Goal: Complete application form

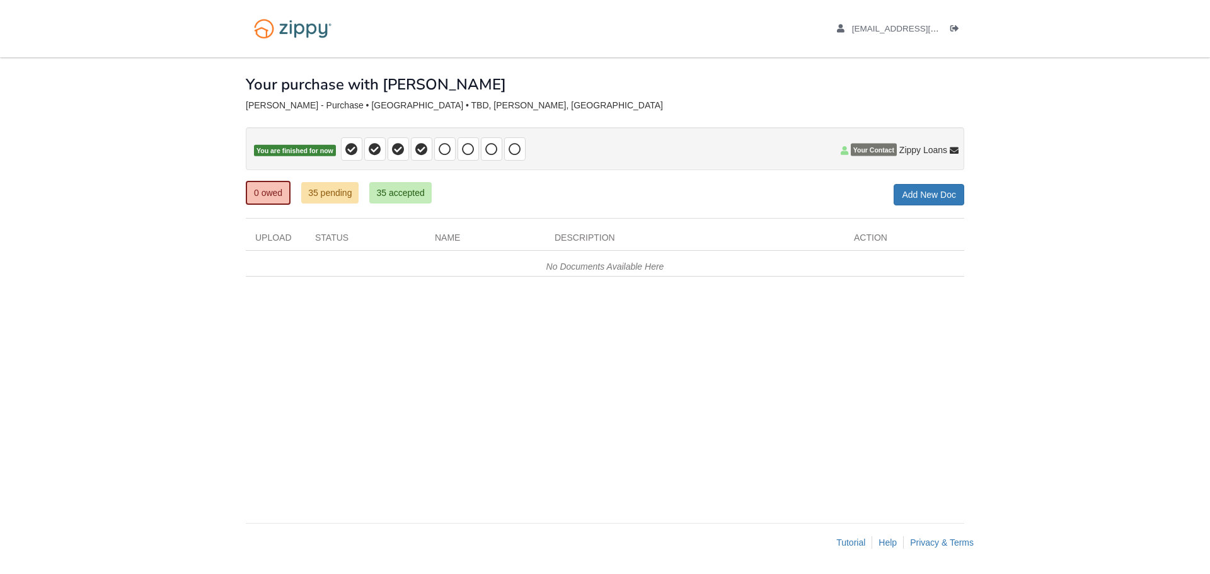
drag, startPoint x: 455, startPoint y: 381, endPoint x: 395, endPoint y: 347, distance: 69.2
click at [455, 381] on div "× × × Pending Add Document Notice document will be included in the email sent t…" at bounding box center [605, 283] width 718 height 453
click at [858, 436] on div "× × × Pending Add Document Notice document will be included in the email sent t…" at bounding box center [605, 283] width 718 height 453
click at [554, 304] on div "× × × Pending Add Document Notice document will be included in the email sent t…" at bounding box center [605, 283] width 718 height 453
